Goal: Feedback & Contribution: Submit feedback/report problem

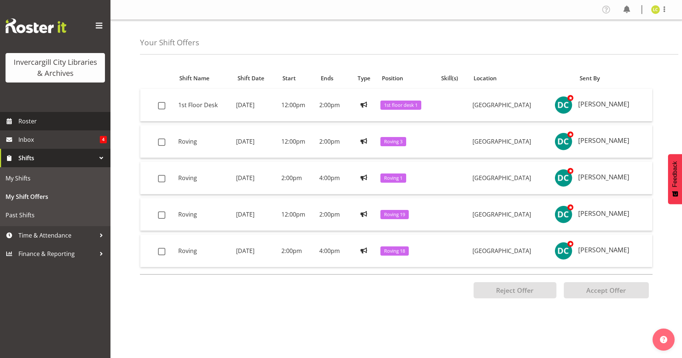
click at [24, 121] on span "Roster" at bounding box center [62, 121] width 88 height 11
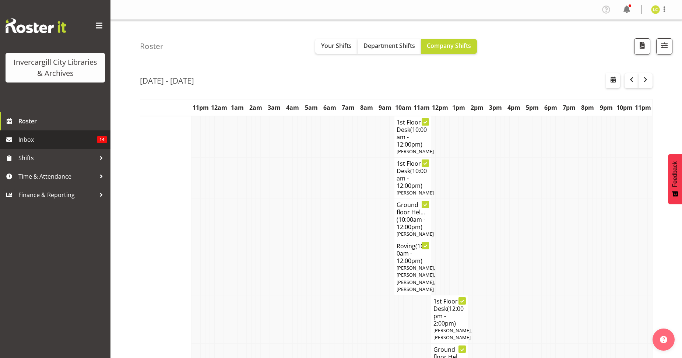
click at [24, 140] on span "Inbox" at bounding box center [57, 139] width 79 height 11
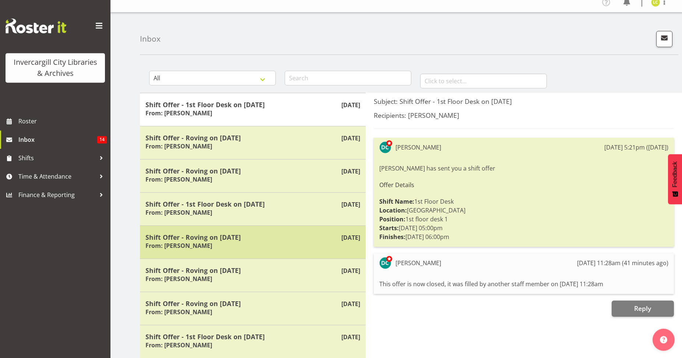
scroll to position [104, 0]
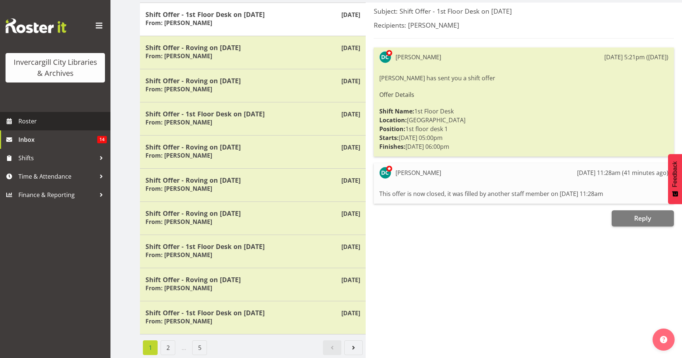
click at [22, 118] on span "Roster" at bounding box center [62, 121] width 88 height 11
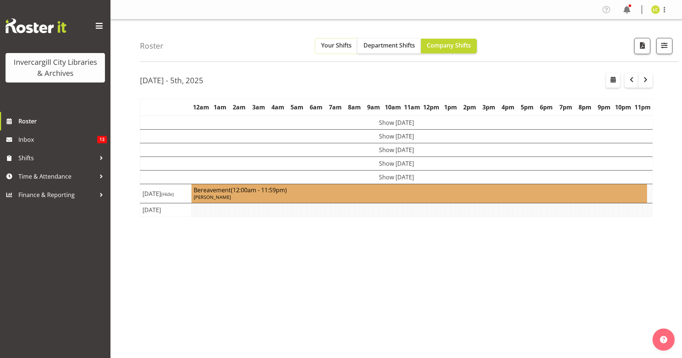
click at [329, 45] on span "Your Shifts" at bounding box center [336, 45] width 31 height 8
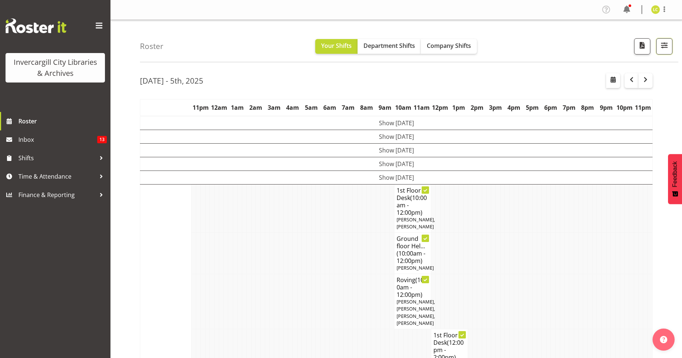
click at [665, 46] on span "button" at bounding box center [664, 45] width 10 height 10
click at [662, 47] on span "button" at bounding box center [664, 45] width 10 height 10
click at [662, 45] on span "button" at bounding box center [664, 45] width 10 height 10
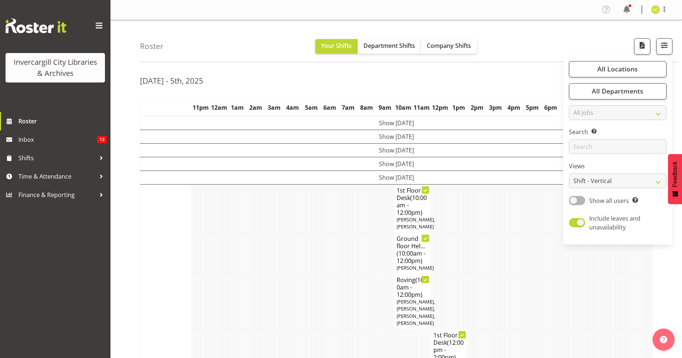
drag, startPoint x: 343, startPoint y: 87, endPoint x: 482, endPoint y: 101, distance: 139.5
click at [343, 87] on div "Sep 29th - 5th, 2025" at bounding box center [396, 81] width 512 height 17
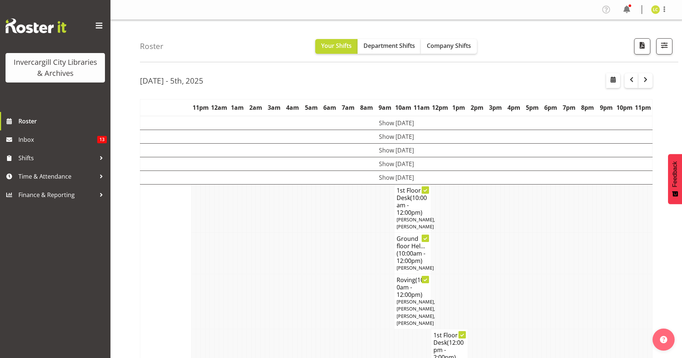
click at [673, 175] on span "Feedback" at bounding box center [674, 174] width 7 height 26
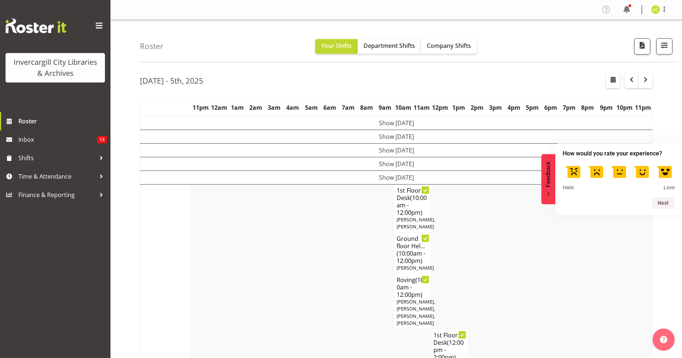
click at [596, 176] on label at bounding box center [595, 171] width 21 height 21
click at [595, 161] on input "2" at bounding box center [595, 161] width 0 height 0
click at [664, 200] on button "Next" at bounding box center [662, 203] width 23 height 12
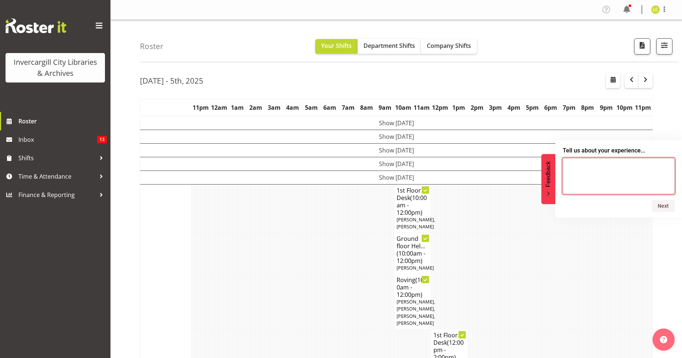
click at [620, 172] on textarea at bounding box center [618, 176] width 112 height 36
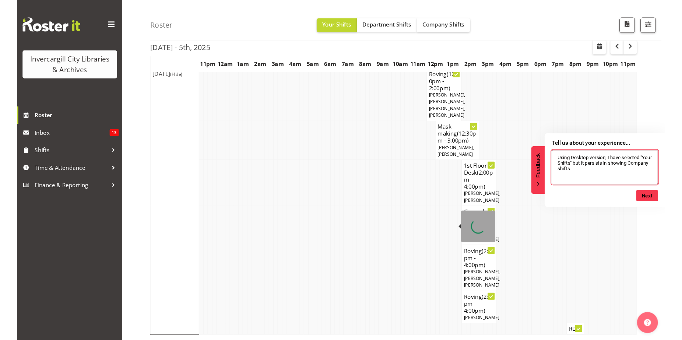
scroll to position [664, 0]
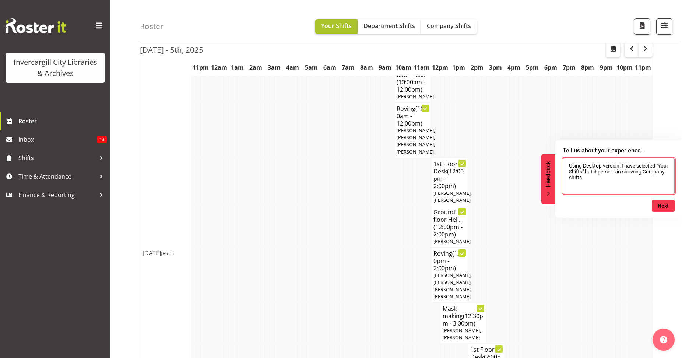
type textarea "Using Desktop version; I have selected "Your Shifts" but it persists in showing…"
click at [335, 26] on span "Your Shifts" at bounding box center [336, 26] width 31 height 8
drag, startPoint x: 622, startPoint y: 182, endPoint x: 524, endPoint y: 159, distance: 100.2
click at [562, 159] on textarea "Using Desktop version; I have selected "Your Shifts" but it persists in showing…" at bounding box center [618, 176] width 112 height 36
click at [664, 205] on button "Next" at bounding box center [662, 206] width 23 height 12
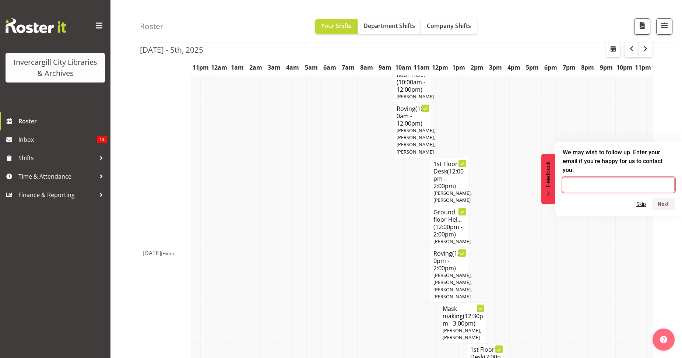
click at [616, 183] on input "email" at bounding box center [618, 184] width 112 height 15
click at [581, 180] on input "linda..cooper@icc.govt.nz" at bounding box center [618, 184] width 112 height 15
type input "linda.cooper@icc.govt.nz"
click at [659, 198] on button "Next" at bounding box center [662, 204] width 23 height 12
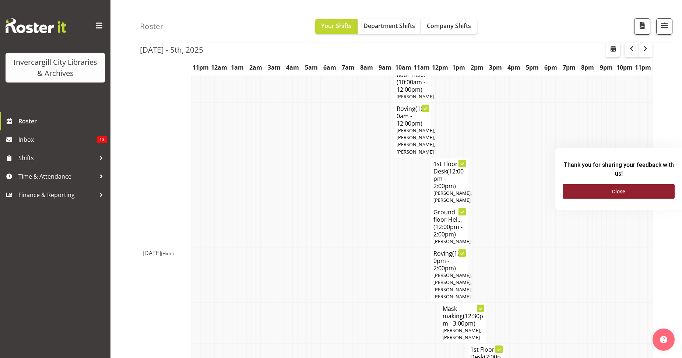
click at [641, 193] on button "Close" at bounding box center [618, 191] width 112 height 15
